Goal: Book appointment/travel/reservation

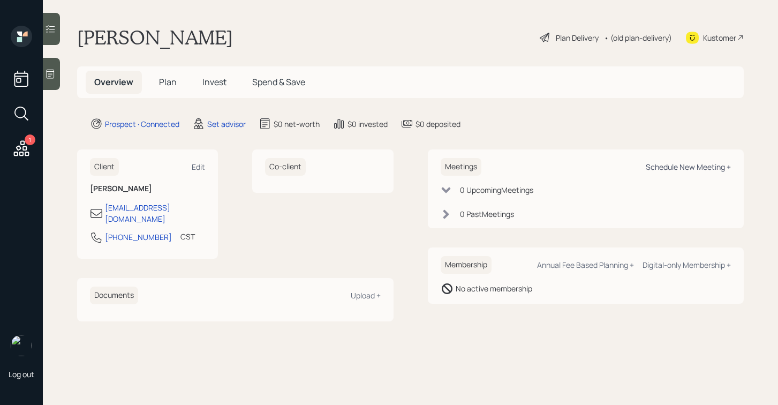
click at [664, 167] on div "Schedule New Meeting +" at bounding box center [688, 167] width 85 height 10
select select "round-[PERSON_NAME]"
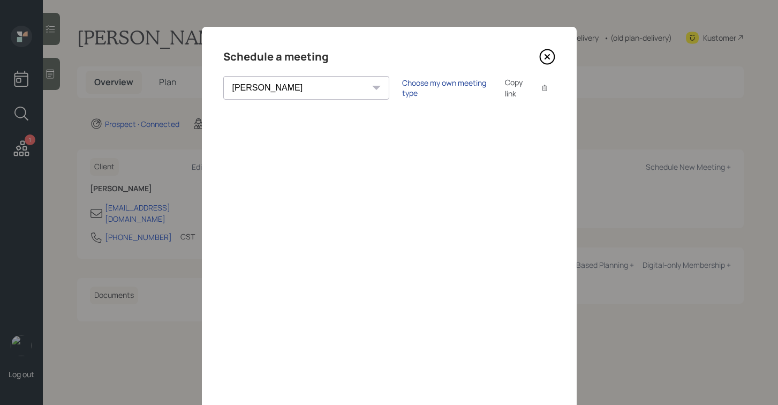
click at [402, 90] on div "Choose my own meeting type" at bounding box center [447, 88] width 90 height 20
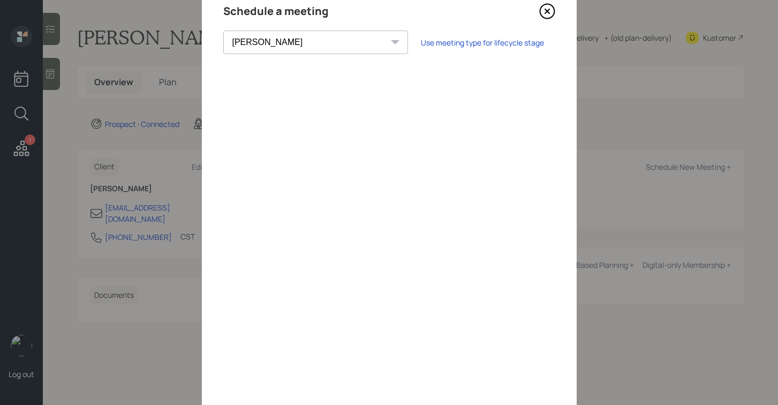
scroll to position [31, 0]
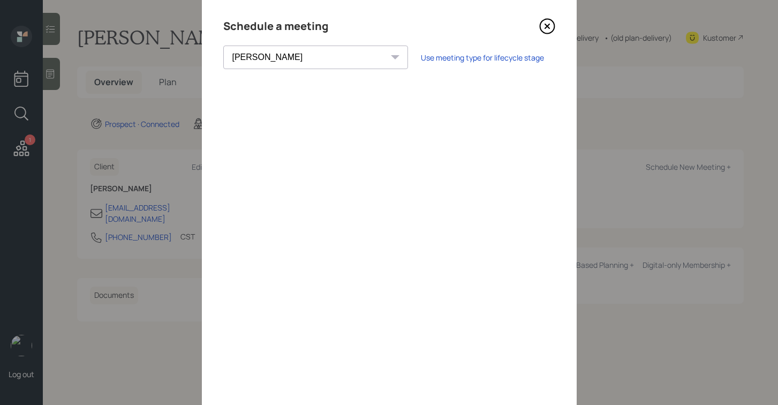
click at [549, 25] on icon at bounding box center [547, 26] width 16 height 16
